Goal: Use online tool/utility: Utilize a website feature to perform a specific function

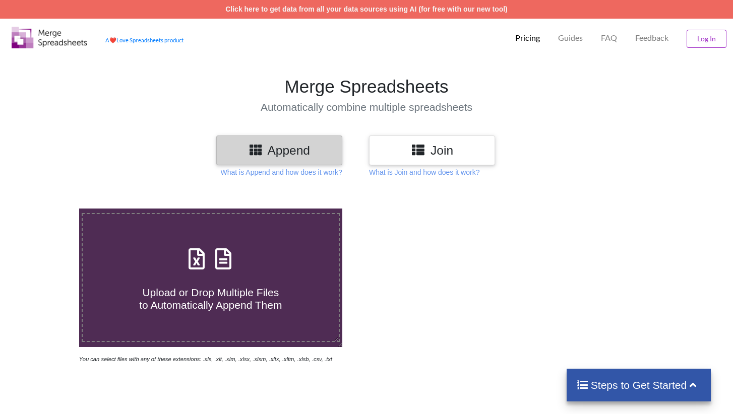
click at [445, 157] on h3 "Join" at bounding box center [432, 150] width 111 height 15
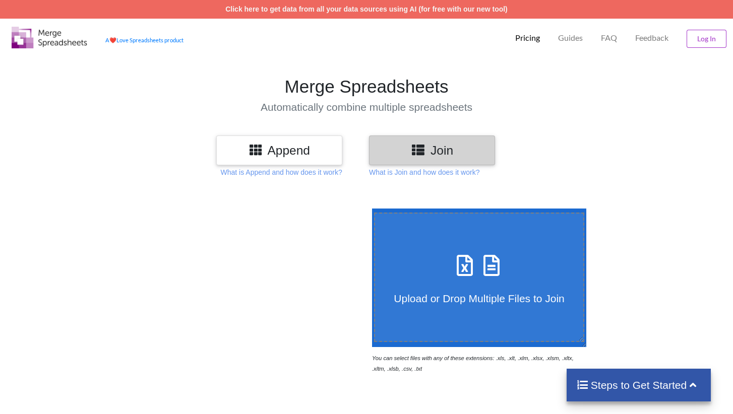
click at [504, 277] on span at bounding box center [479, 267] width 53 height 24
click at [370, 209] on input "Upload or Drop Multiple Files to Join" at bounding box center [370, 209] width 0 height 0
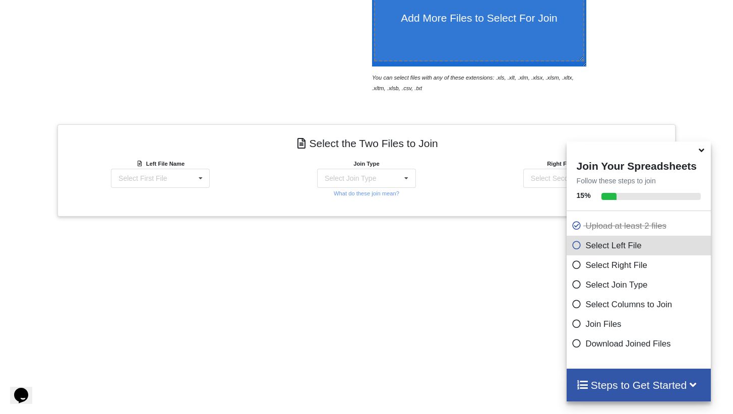
scroll to position [352, 0]
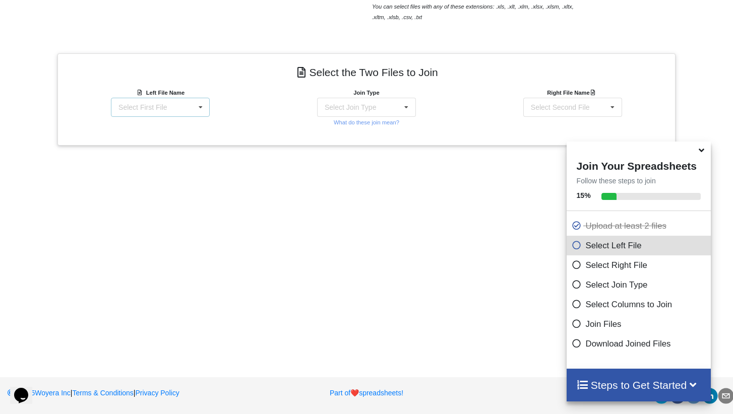
click at [199, 108] on icon at bounding box center [200, 107] width 15 height 19
click at [159, 167] on span "Matter balance summary (09_05_2025).csv" at bounding box center [157, 162] width 78 height 15
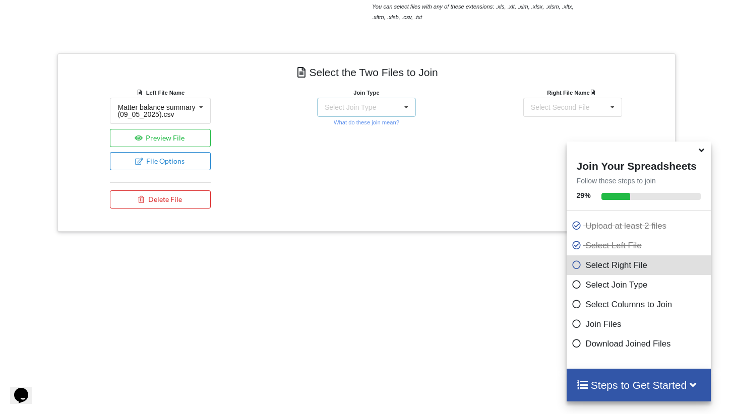
click at [392, 108] on div "Select Join Type INNER JOIN LEFT JOIN RIGHT JOIN FULL JOIN" at bounding box center [366, 107] width 99 height 19
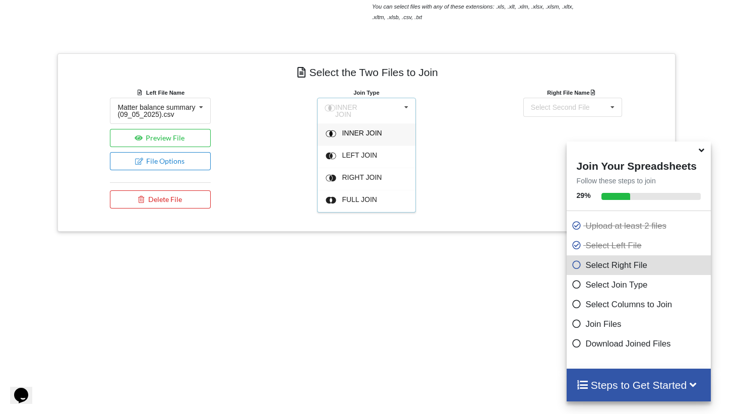
click at [369, 129] on span "INNER JOIN" at bounding box center [362, 133] width 40 height 8
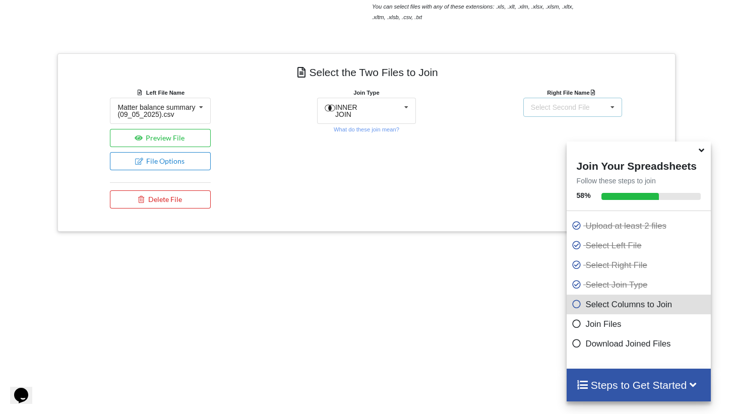
click at [564, 107] on div "Select Second File" at bounding box center [560, 107] width 59 height 7
click at [540, 135] on span "matters [DATE] [DATE].csv" at bounding box center [555, 136] width 48 height 15
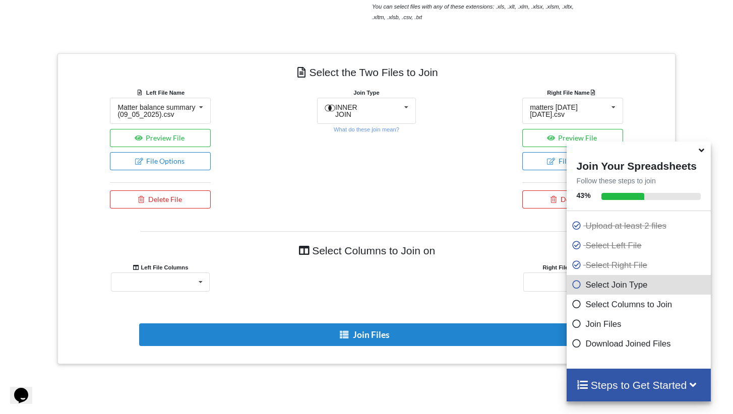
click at [702, 153] on icon at bounding box center [701, 148] width 11 height 9
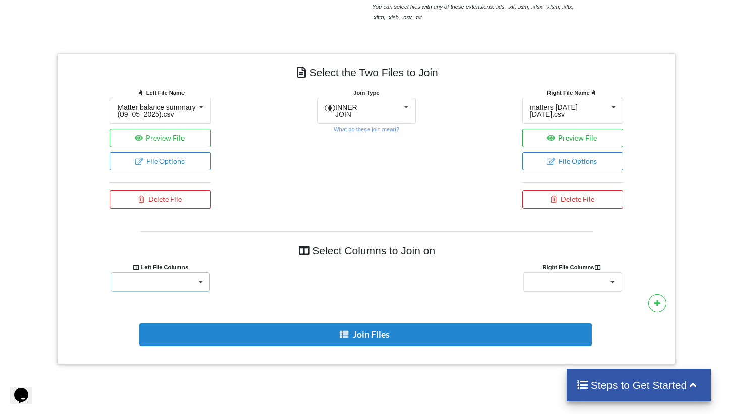
click at [195, 281] on icon at bounding box center [200, 282] width 15 height 19
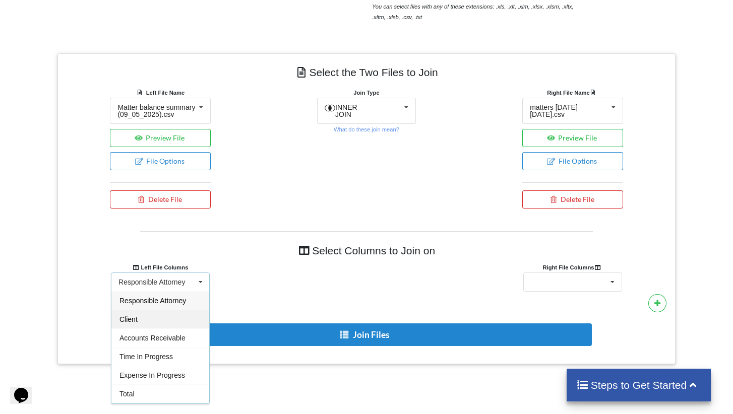
click at [155, 322] on div "Client" at bounding box center [160, 319] width 98 height 19
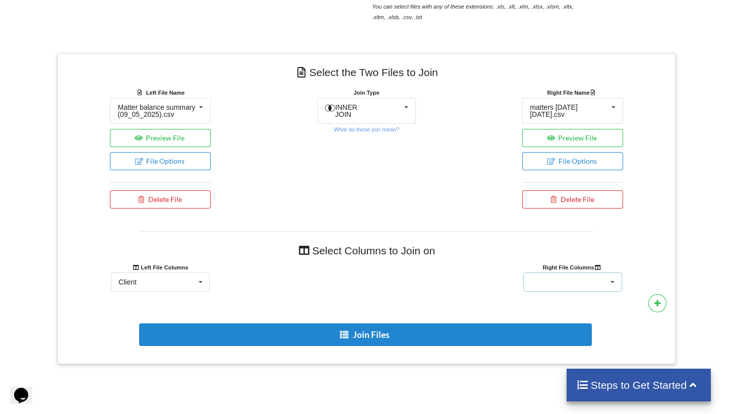
click at [582, 288] on div "Client Name Client Location Minimum Threshold Refill Request Due Hold/Lock No R…" at bounding box center [572, 282] width 99 height 19
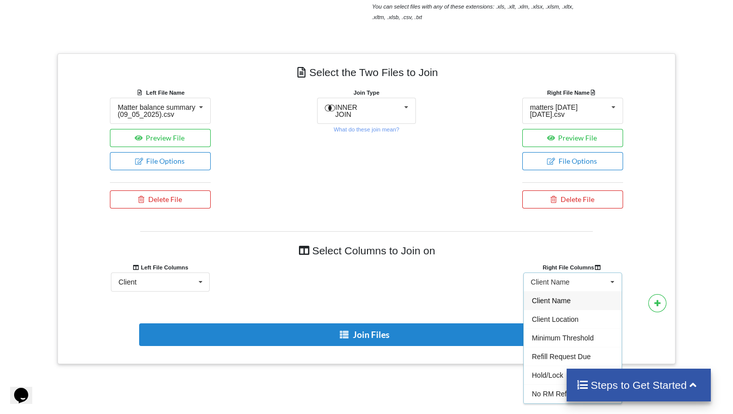
click at [561, 310] on div "Client Name" at bounding box center [573, 300] width 98 height 19
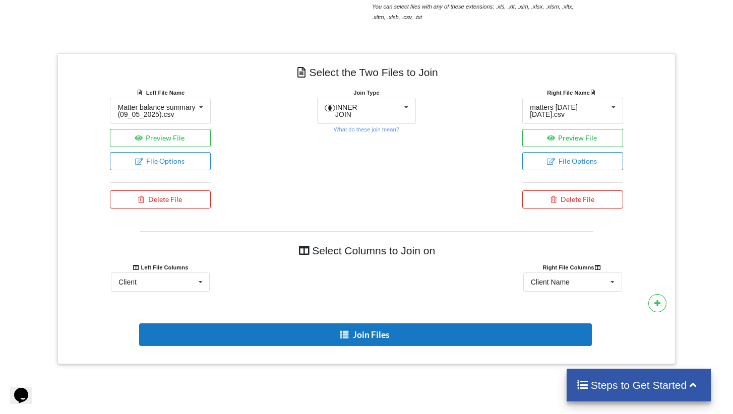
click at [427, 342] on button "Join Files" at bounding box center [365, 335] width 452 height 23
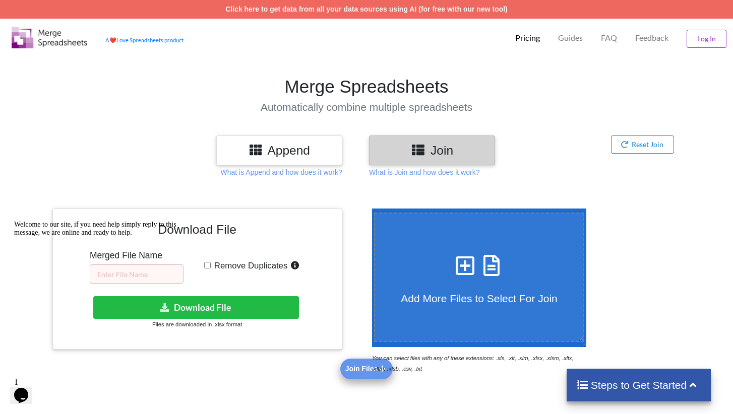
scroll to position [0, 0]
click at [142, 237] on div "Welcome to our site, if you need help simply reply to this message, we are onli…" at bounding box center [104, 229] width 181 height 16
click at [14, 221] on icon "Chat attention grabber" at bounding box center [14, 221] width 0 height 0
click at [131, 272] on input "text" at bounding box center [137, 274] width 94 height 19
type input "R"
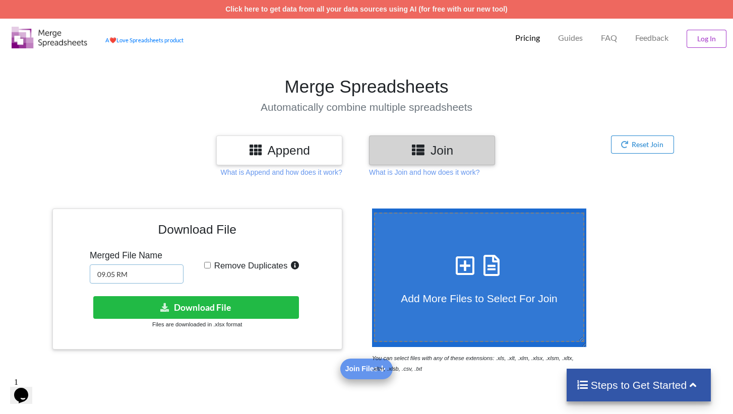
type input "09.05 RM"
click at [209, 263] on input "Remove Duplicates" at bounding box center [207, 265] width 7 height 7
checkbox input "true"
click at [225, 305] on button "Download File" at bounding box center [196, 307] width 206 height 23
